Goal: Book appointment/travel/reservation

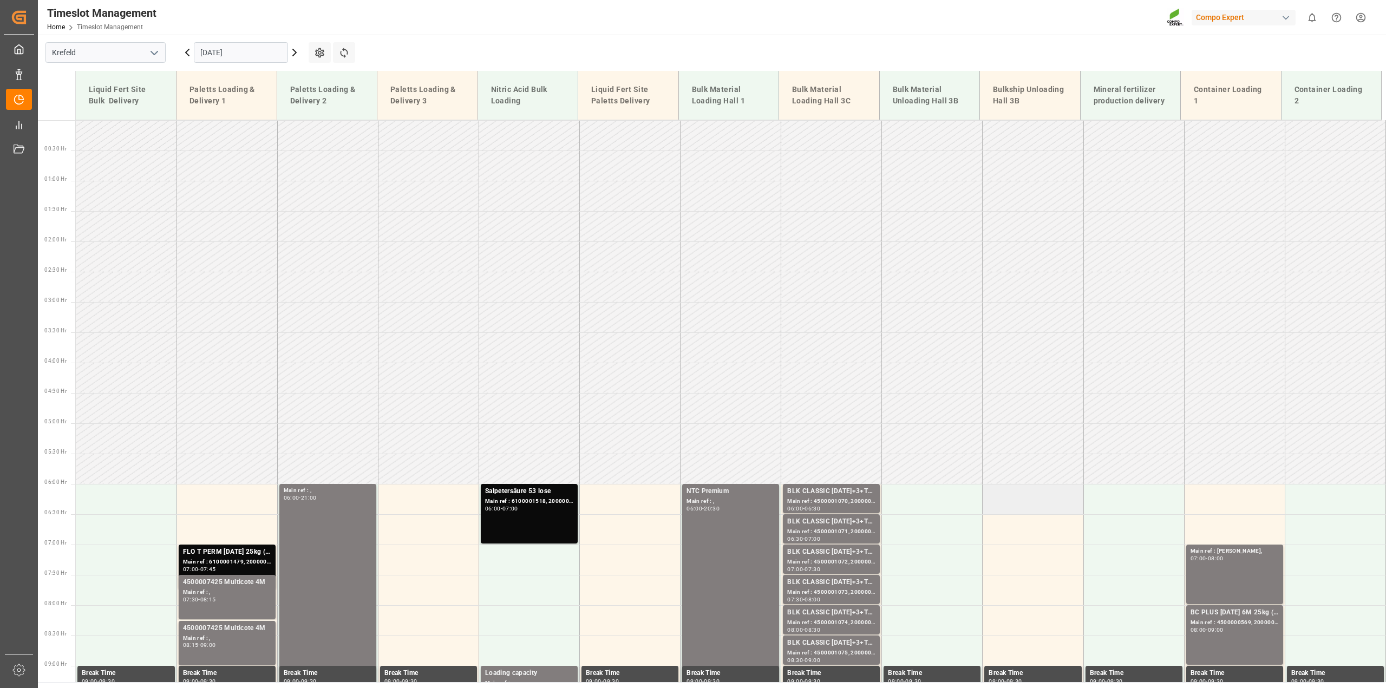
click at [997, 498] on td at bounding box center [1032, 499] width 101 height 30
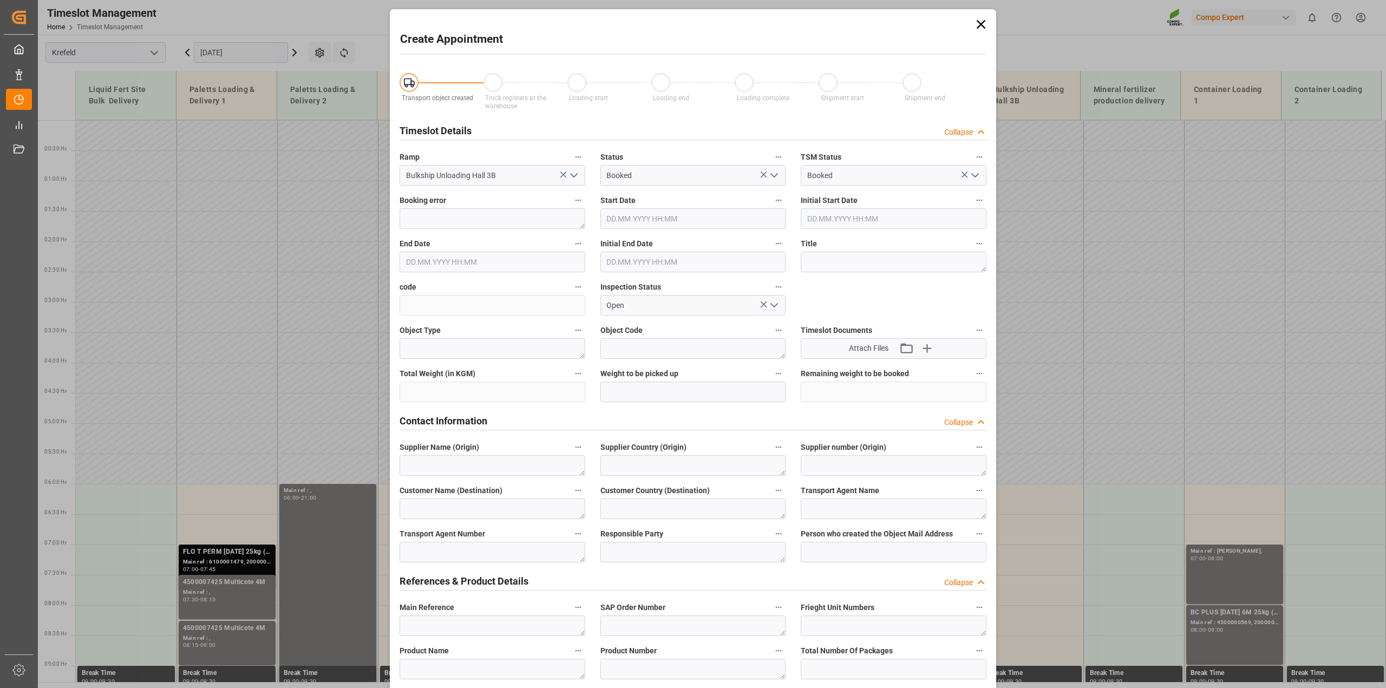
type input "01.09.2025 06:00"
type input "01.09.2025 06:30"
click at [296, 180] on div "Create Appointment Transport object created Truck registers at the warehouse Lo…" at bounding box center [693, 344] width 1386 height 688
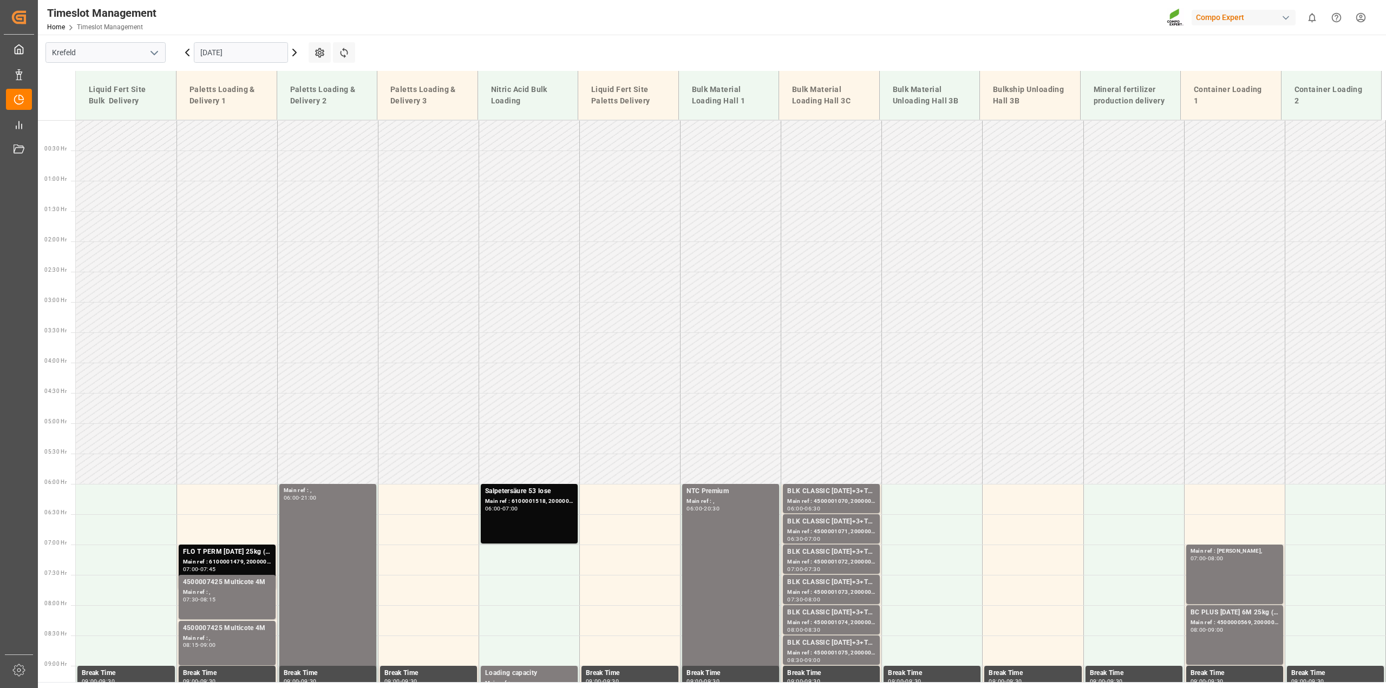
click at [296, 56] on icon at bounding box center [294, 52] width 13 height 13
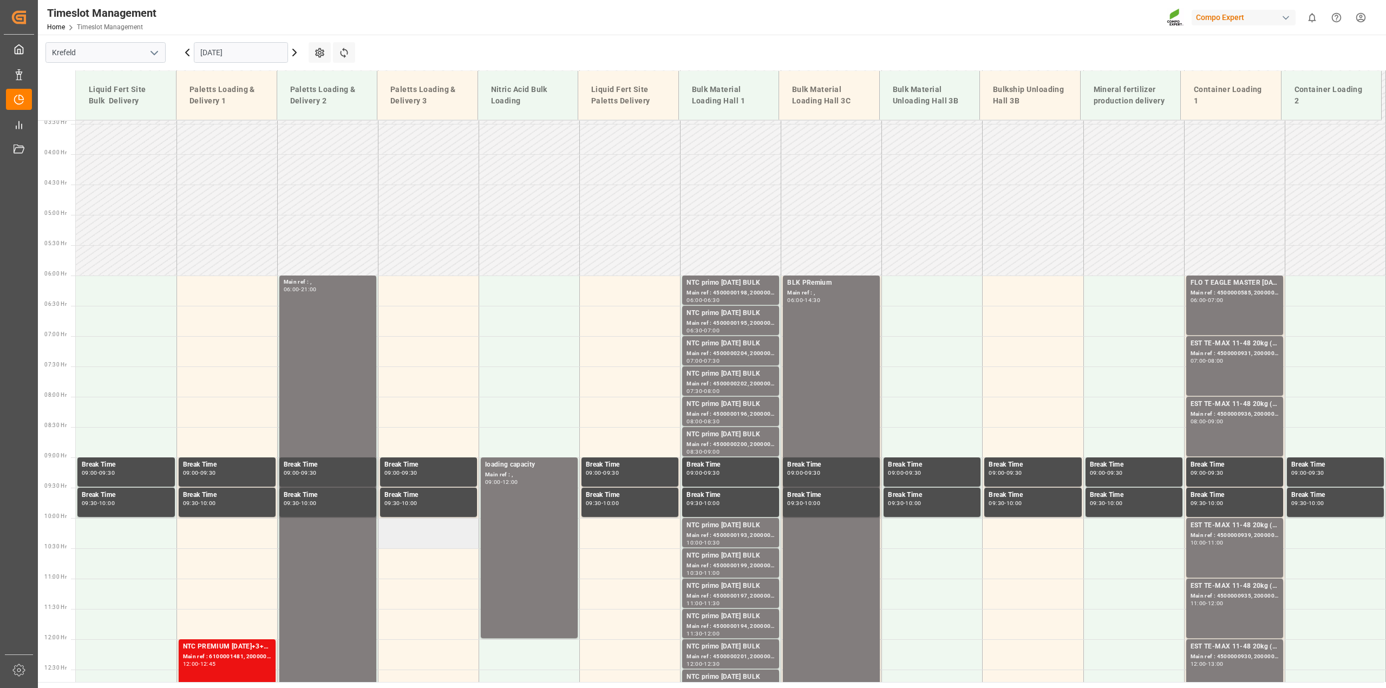
scroll to position [171, 0]
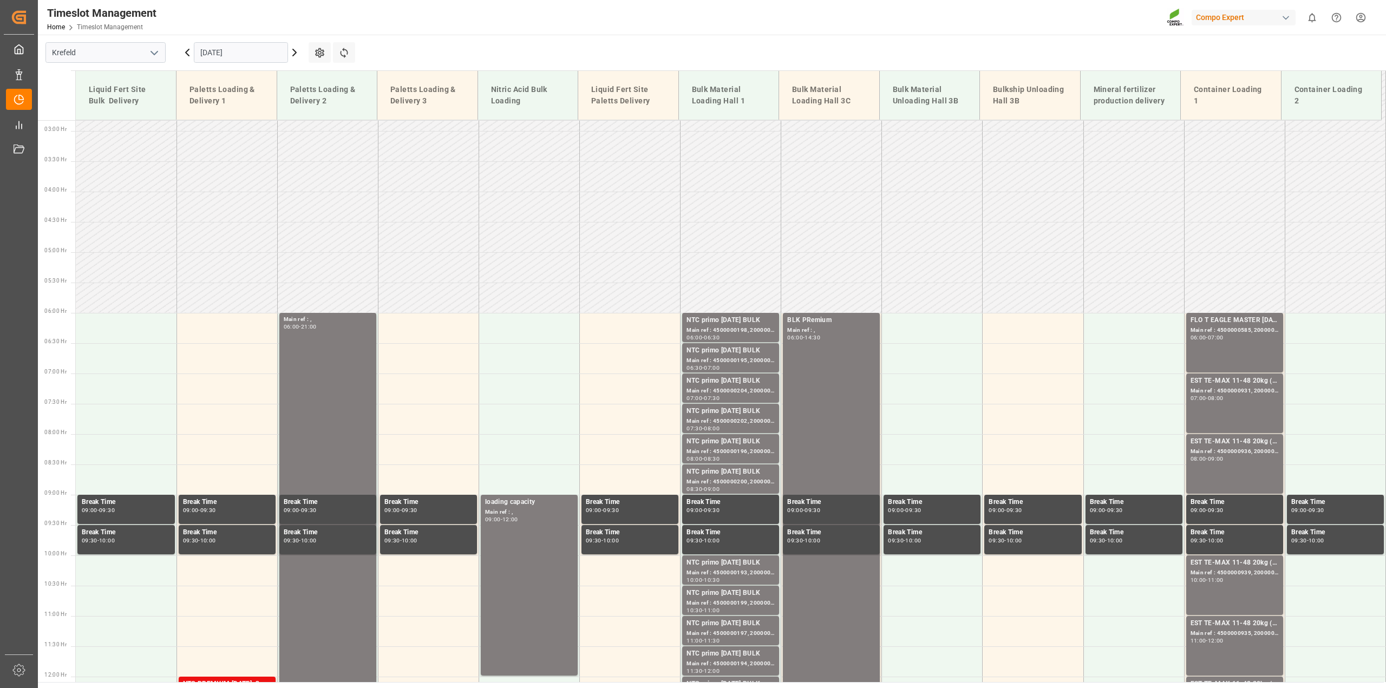
click at [292, 55] on icon at bounding box center [294, 52] width 13 height 13
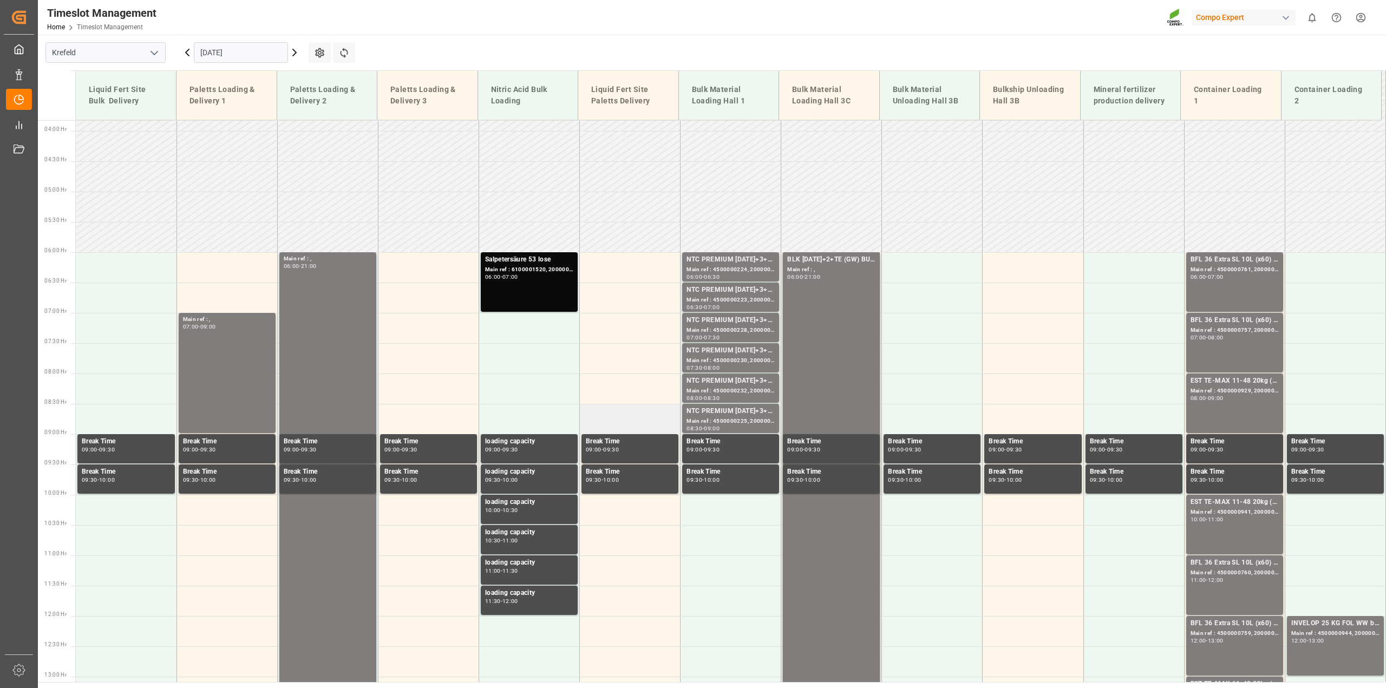
scroll to position [225, 0]
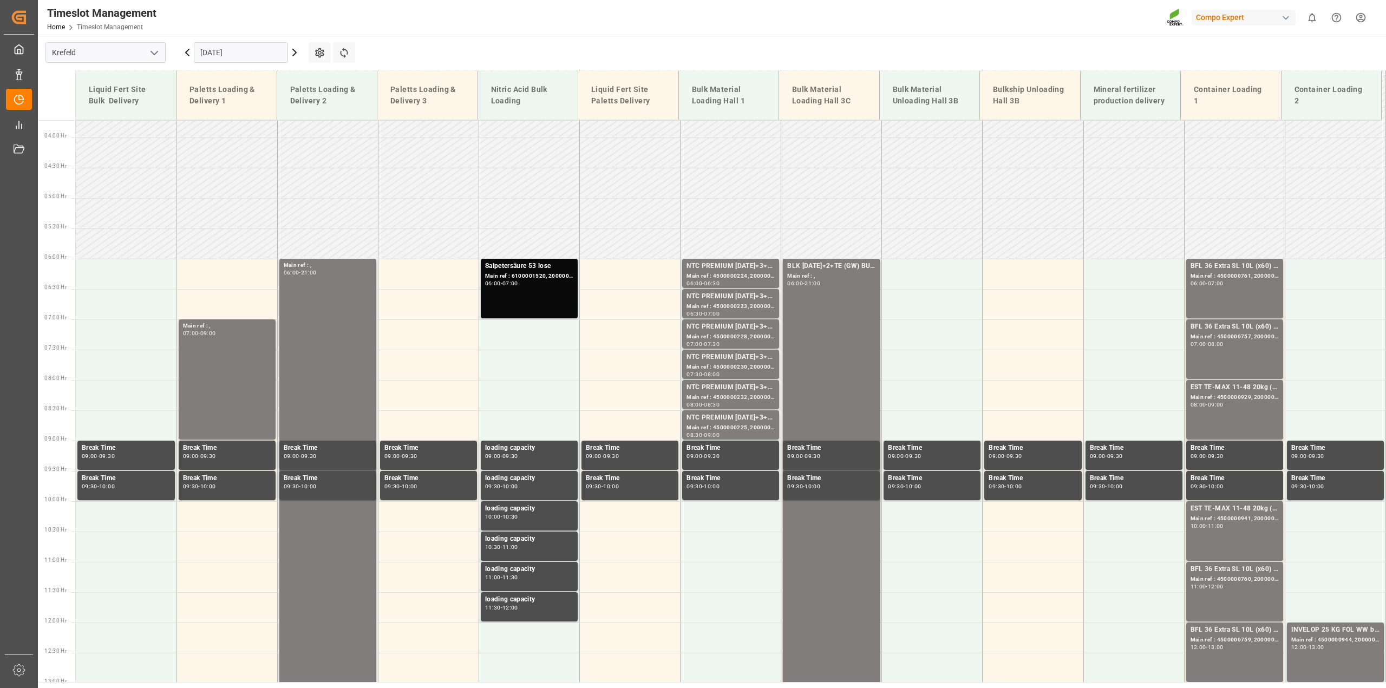
click at [293, 56] on icon at bounding box center [294, 52] width 3 height 6
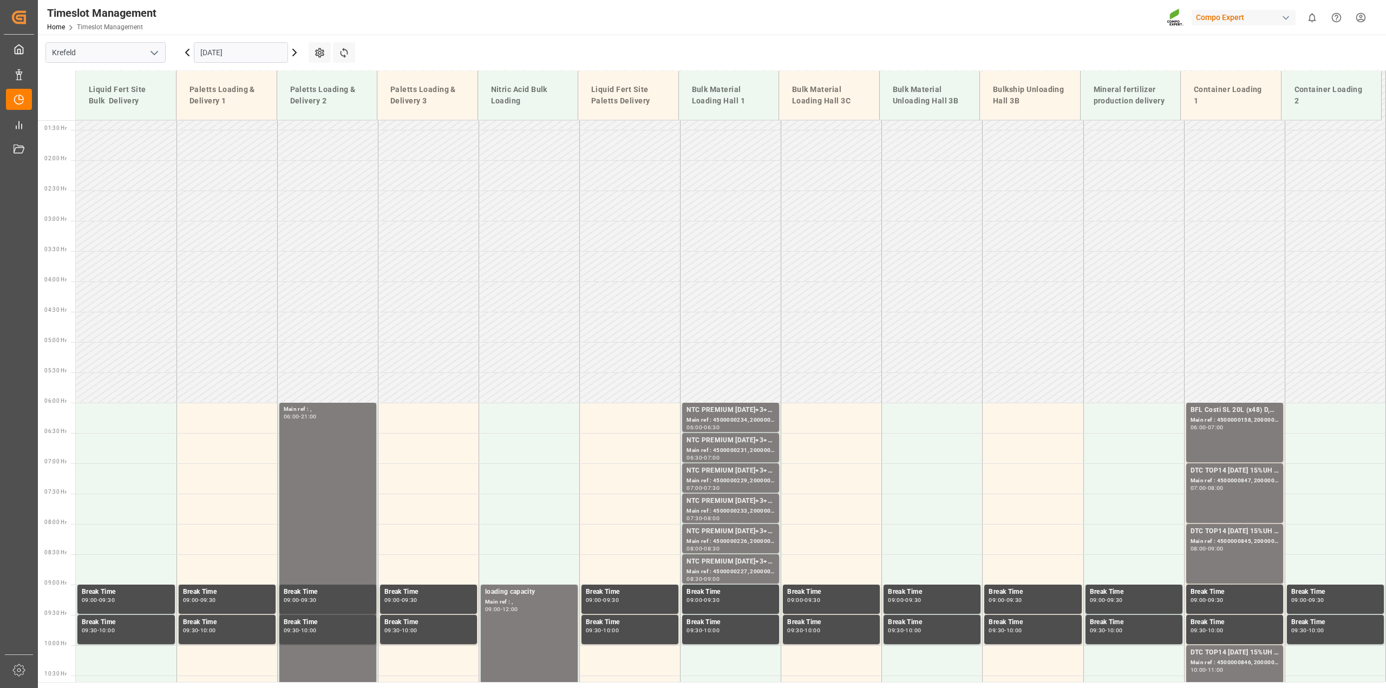
scroll to position [63, 0]
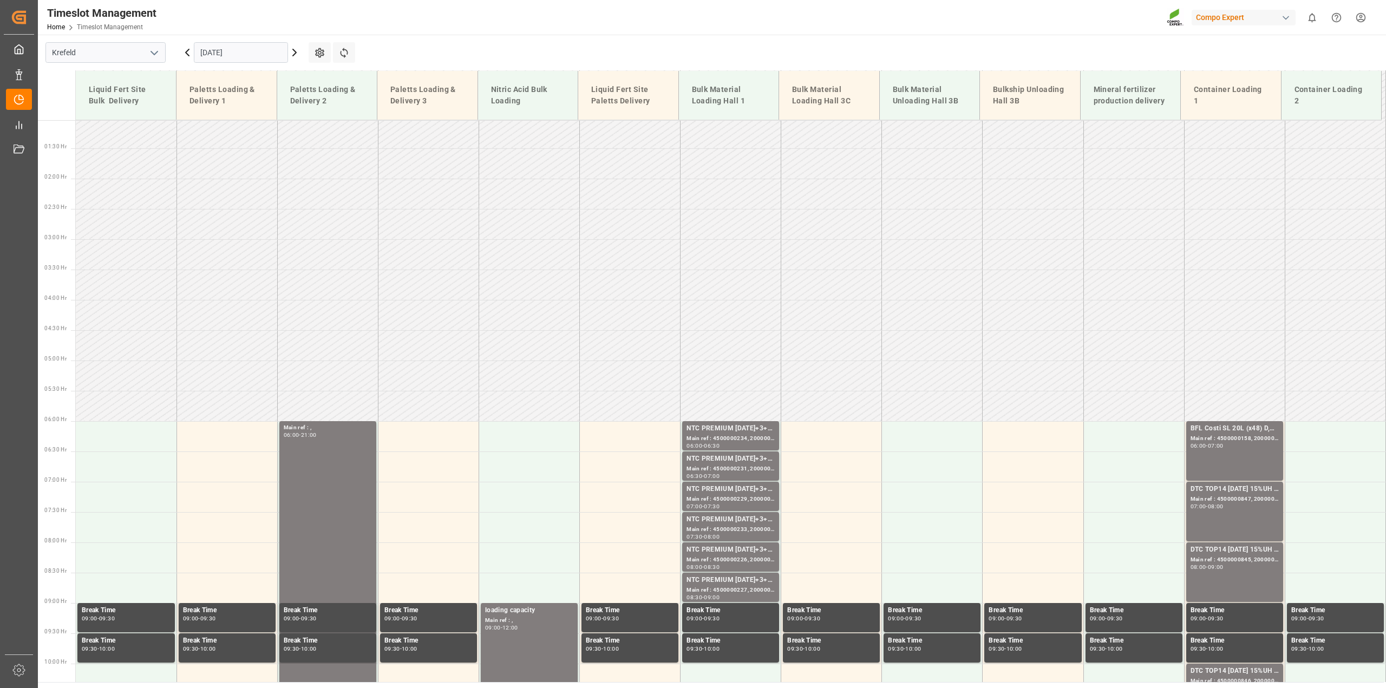
click at [292, 53] on icon at bounding box center [294, 52] width 13 height 13
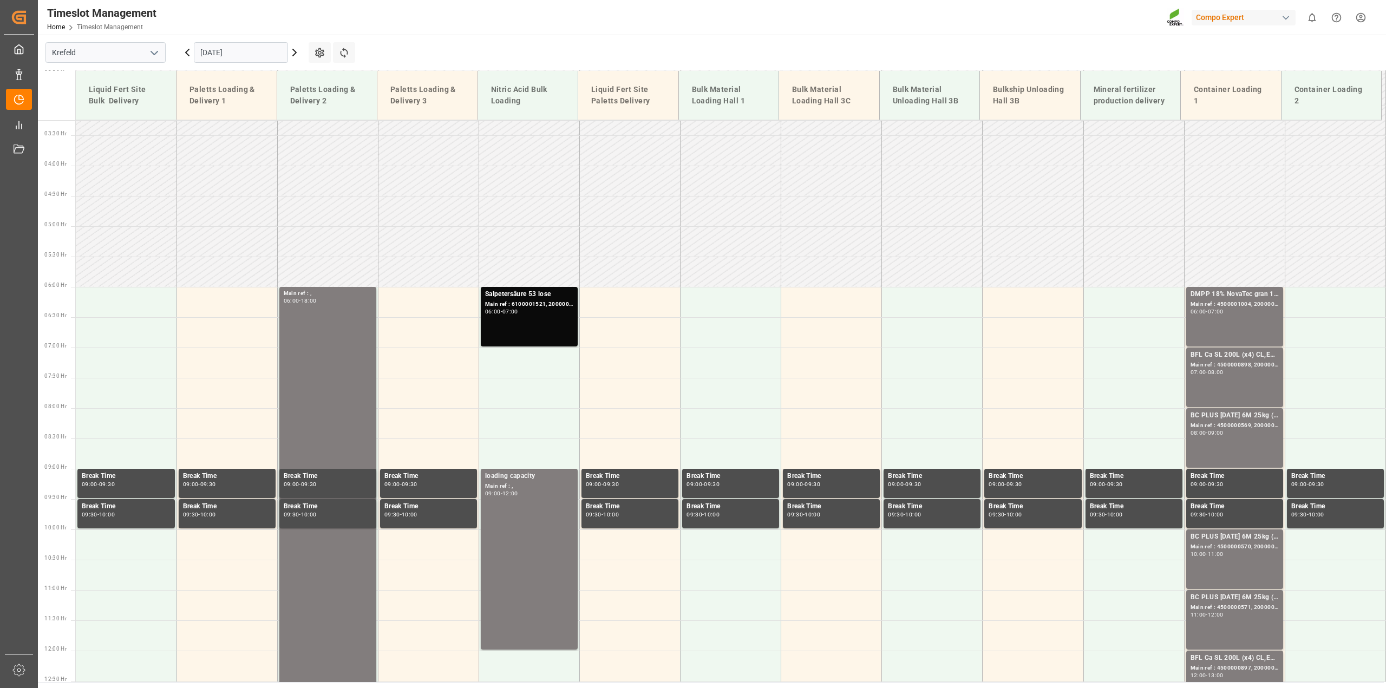
scroll to position [162, 0]
